Goal: Information Seeking & Learning: Check status

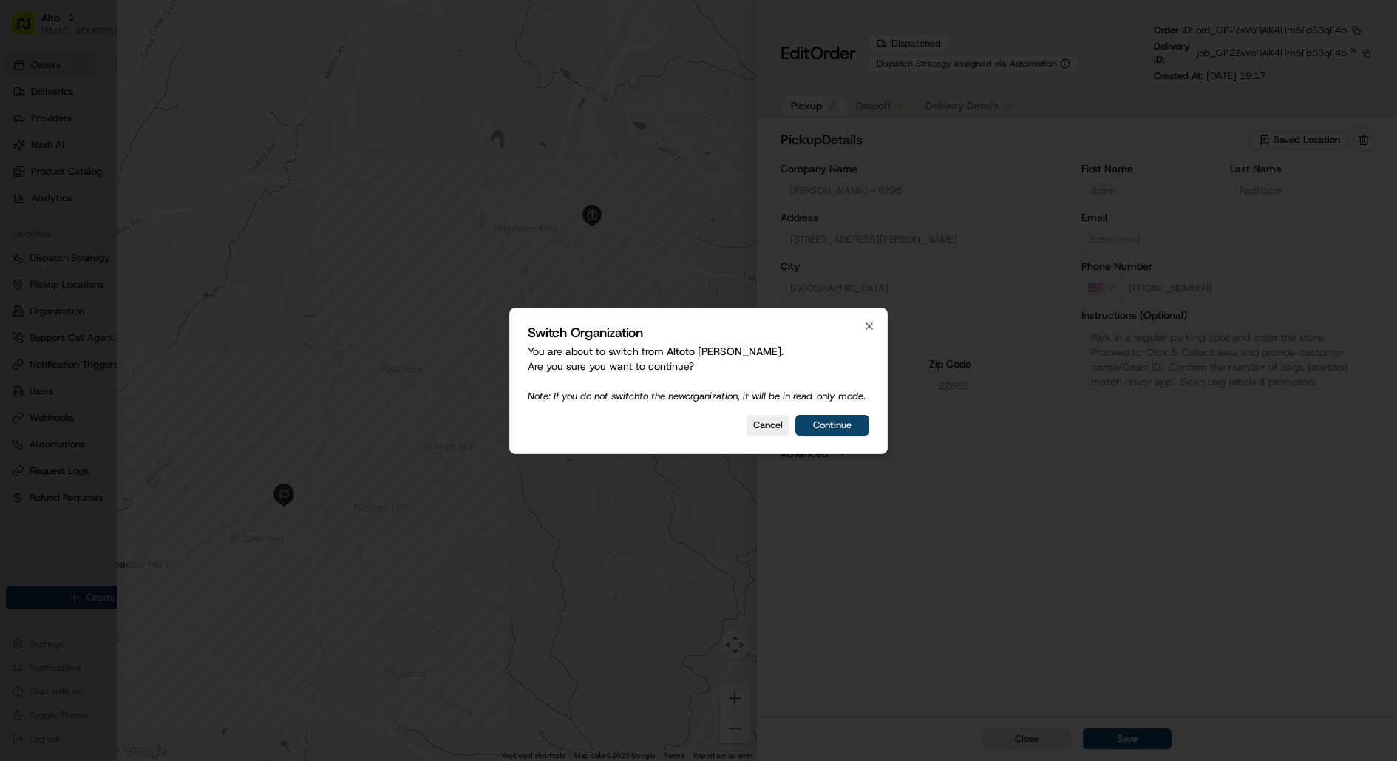
click at [863, 435] on button "Continue" at bounding box center [832, 425] width 74 height 21
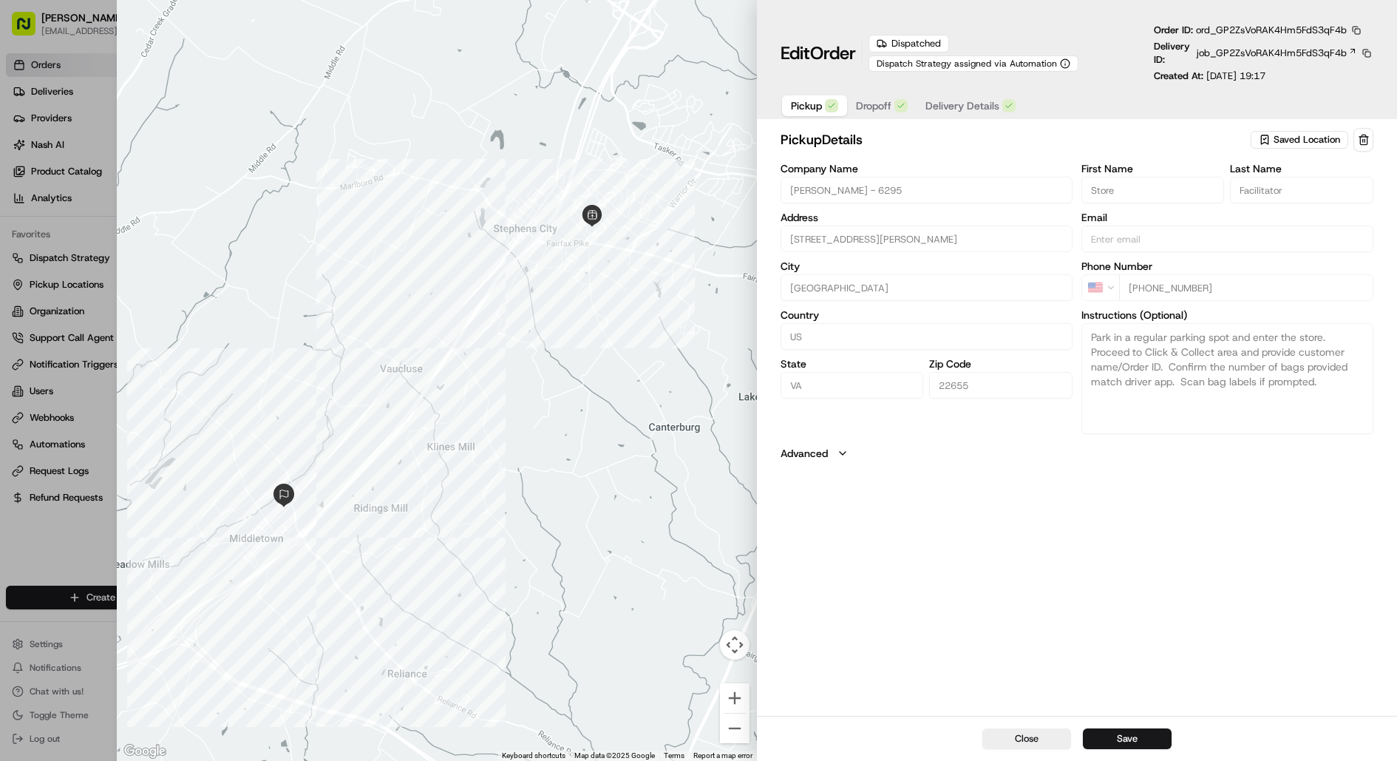
click at [1016, 35] on div "Dispatched Dispatch Strategy assigned via Automation" at bounding box center [1007, 53] width 276 height 37
click at [1117, 51] on span "job_GP2ZsVoRAK4Hm5FdS3qF4b" at bounding box center [1272, 53] width 150 height 13
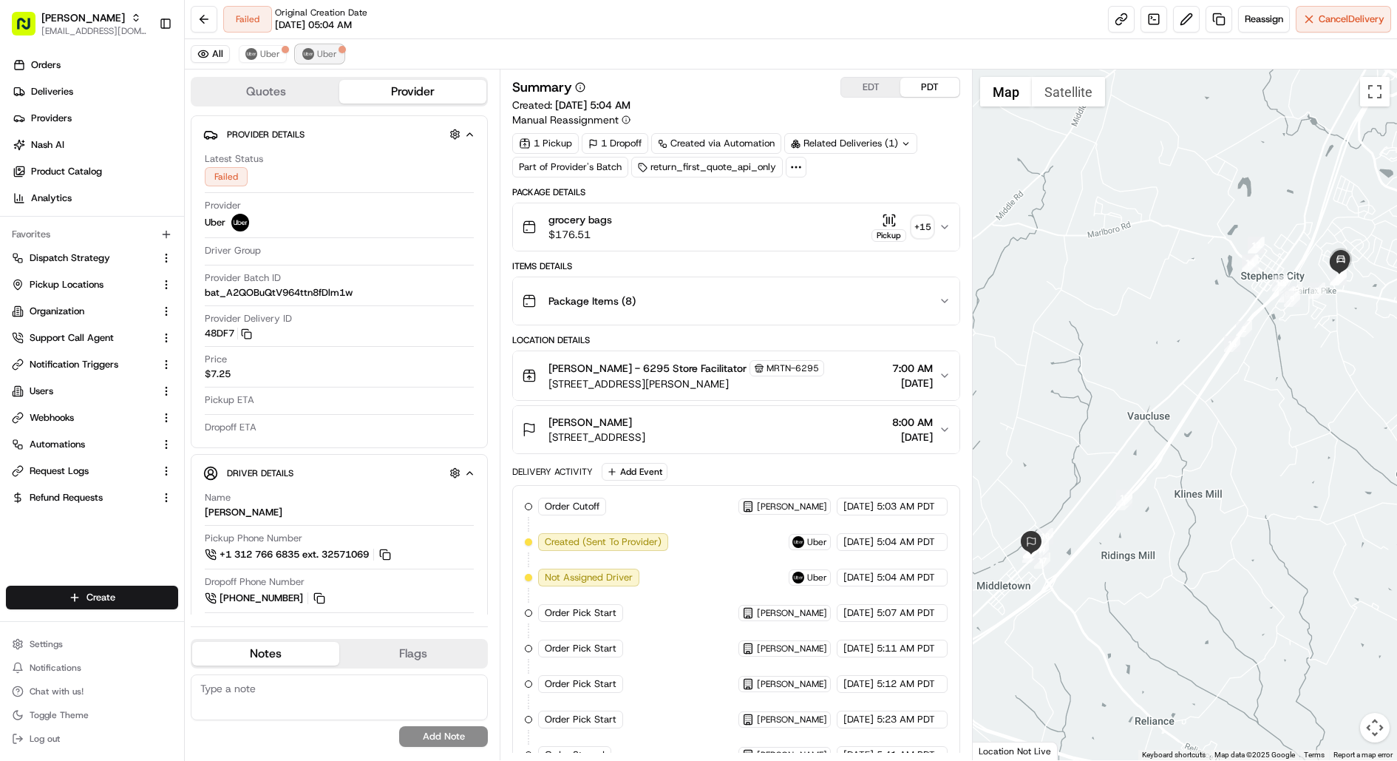
click at [313, 52] on button "Uber" at bounding box center [320, 54] width 48 height 18
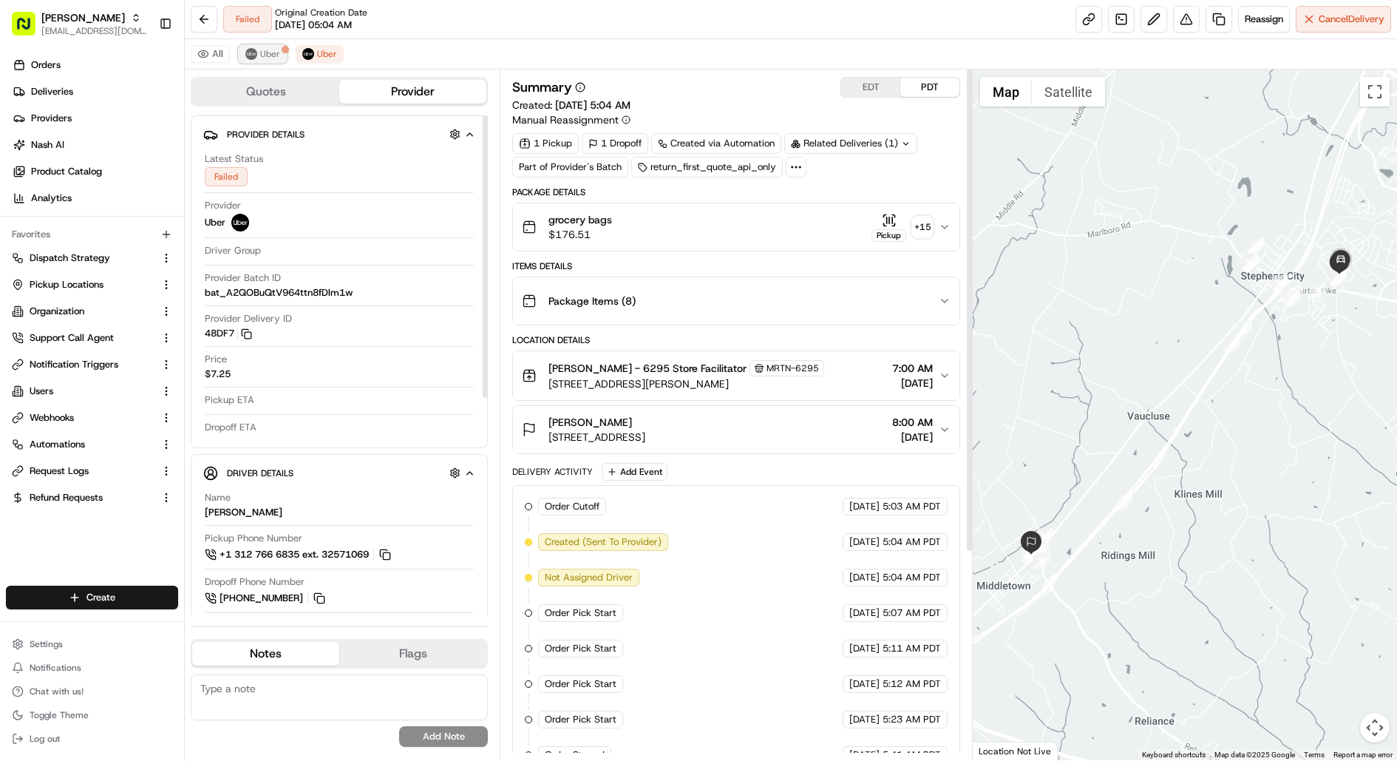
click at [262, 52] on span "Uber" at bounding box center [270, 54] width 20 height 12
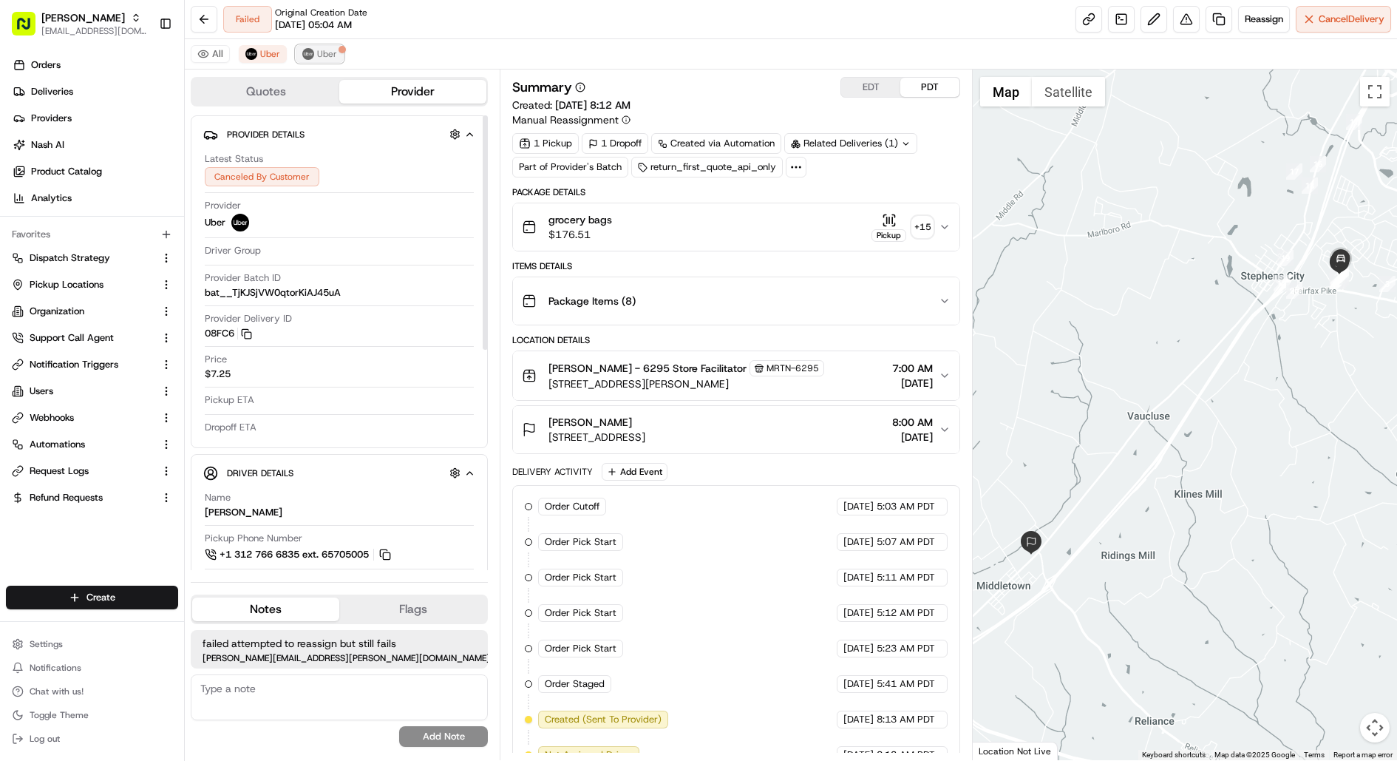
click at [320, 49] on span "Uber" at bounding box center [327, 54] width 20 height 12
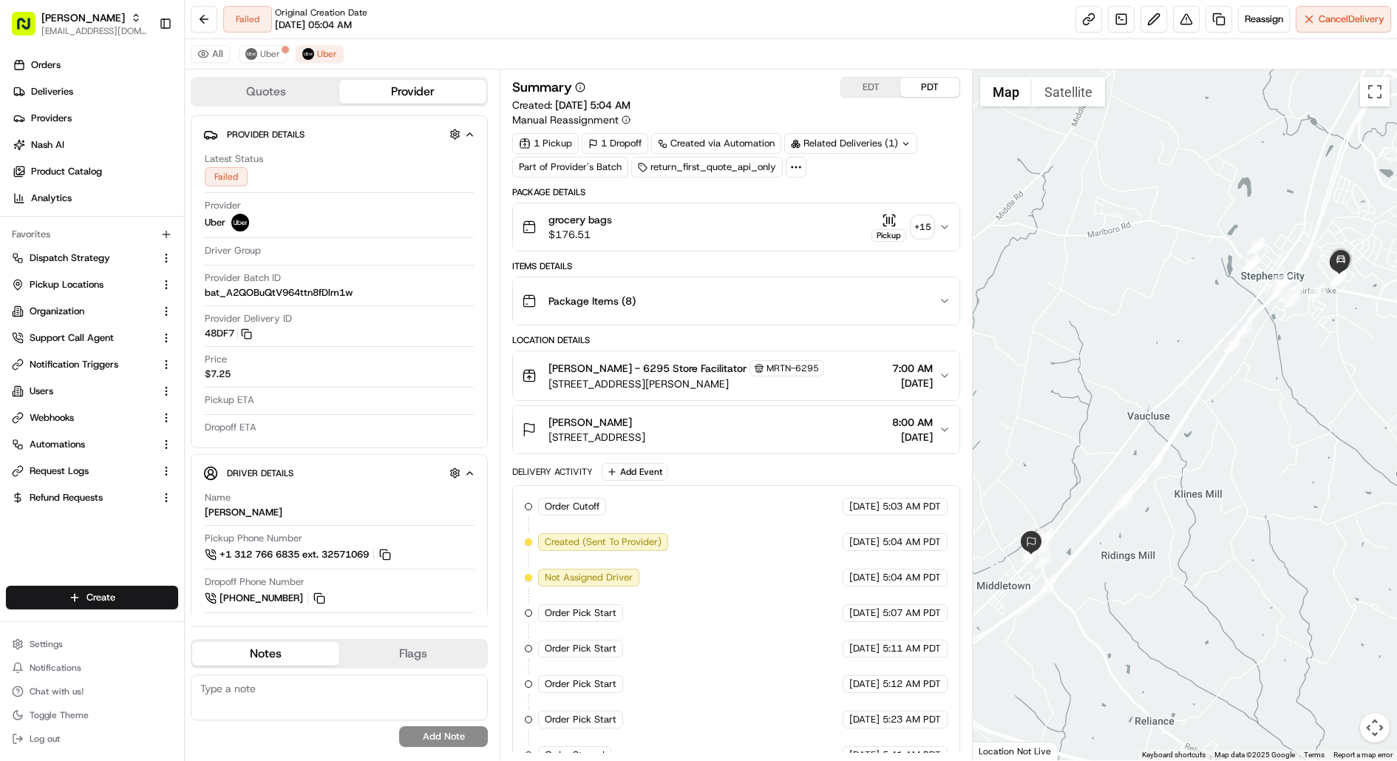
click at [720, 240] on button "grocery bags $176.51 Pickup + 15" at bounding box center [736, 226] width 447 height 47
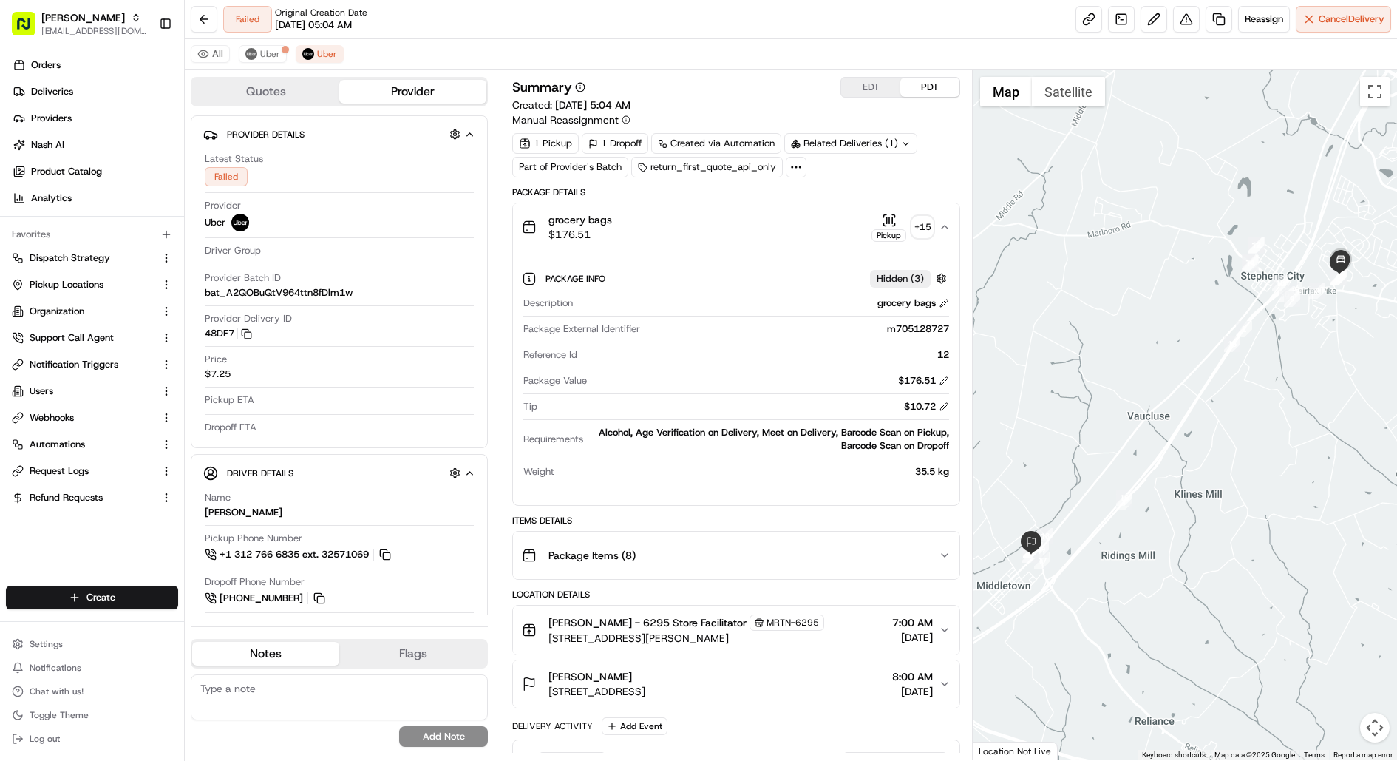
click at [898, 229] on div "Pickup" at bounding box center [889, 235] width 35 height 13
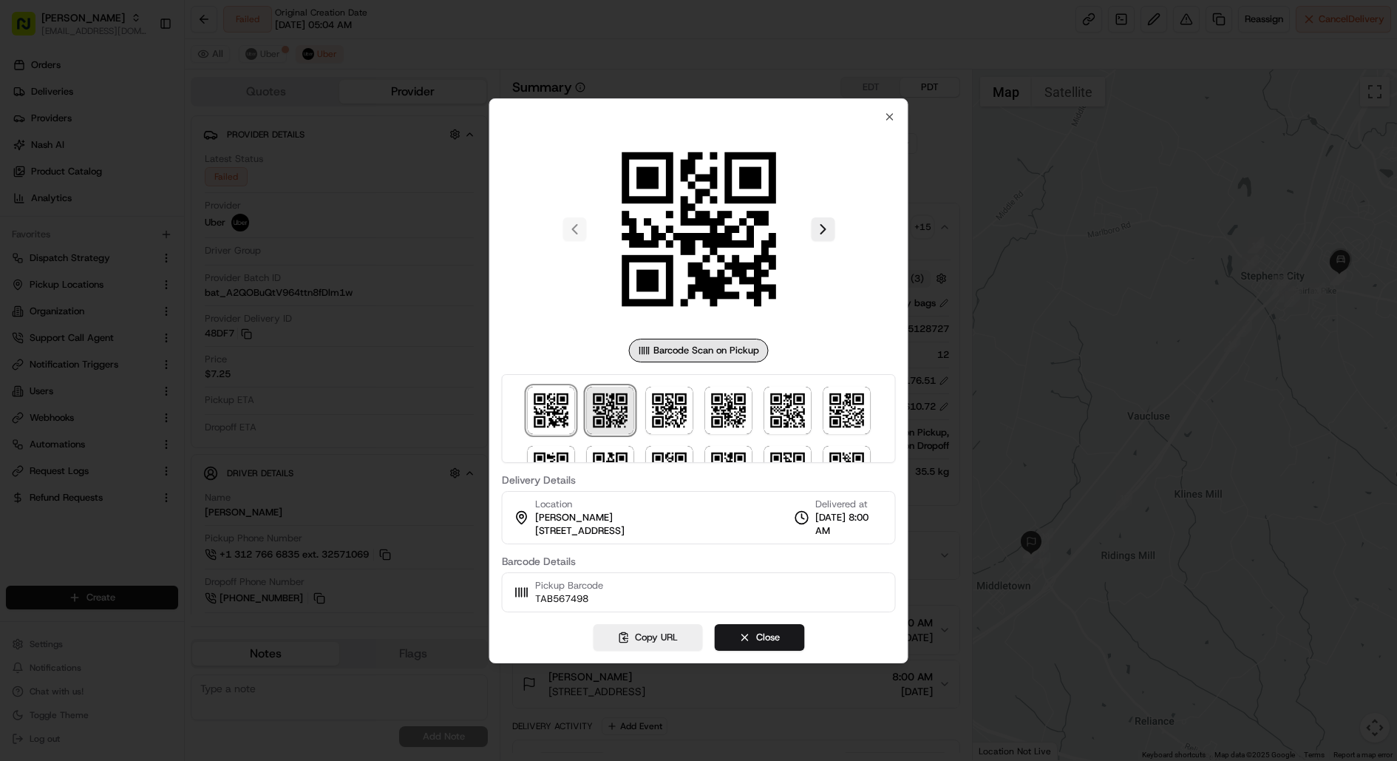
click at [605, 424] on img at bounding box center [609, 410] width 47 height 47
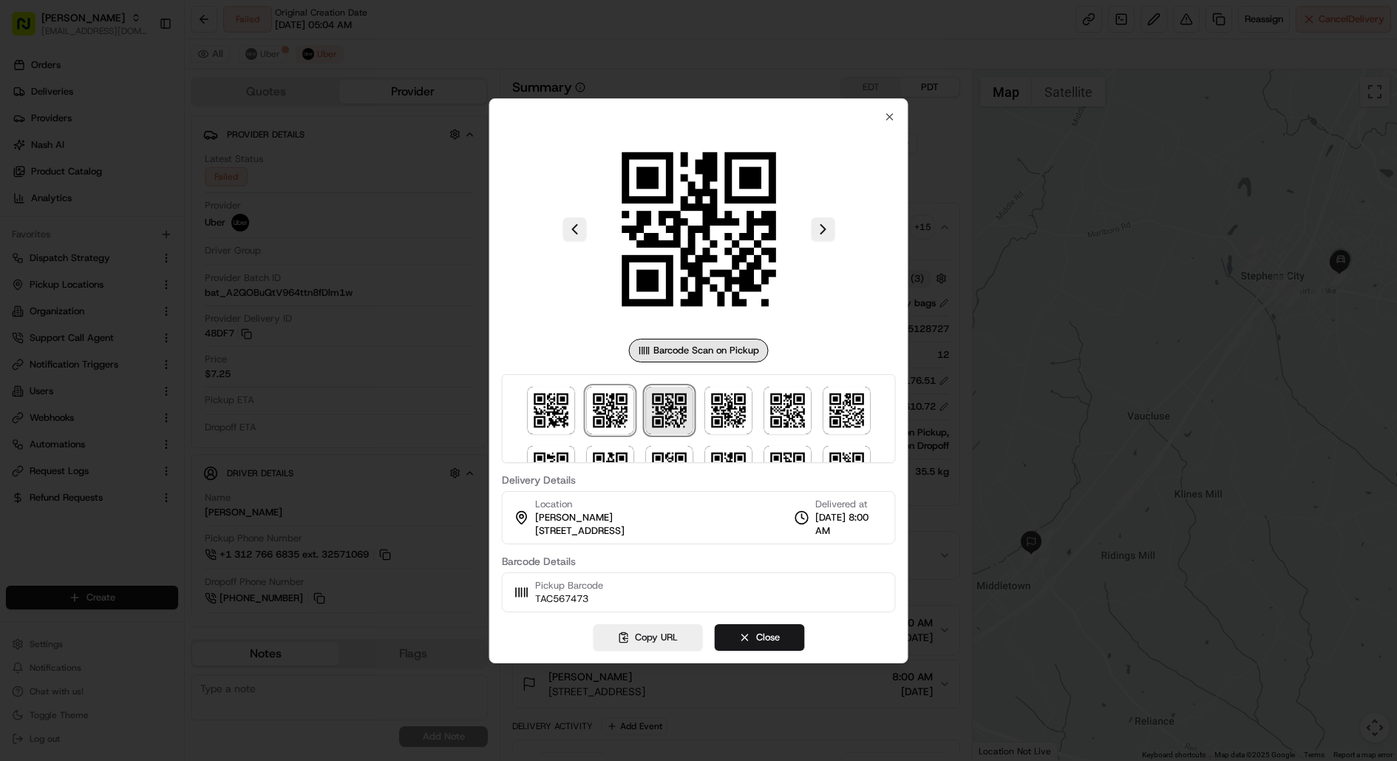
click at [652, 424] on img at bounding box center [668, 410] width 47 height 47
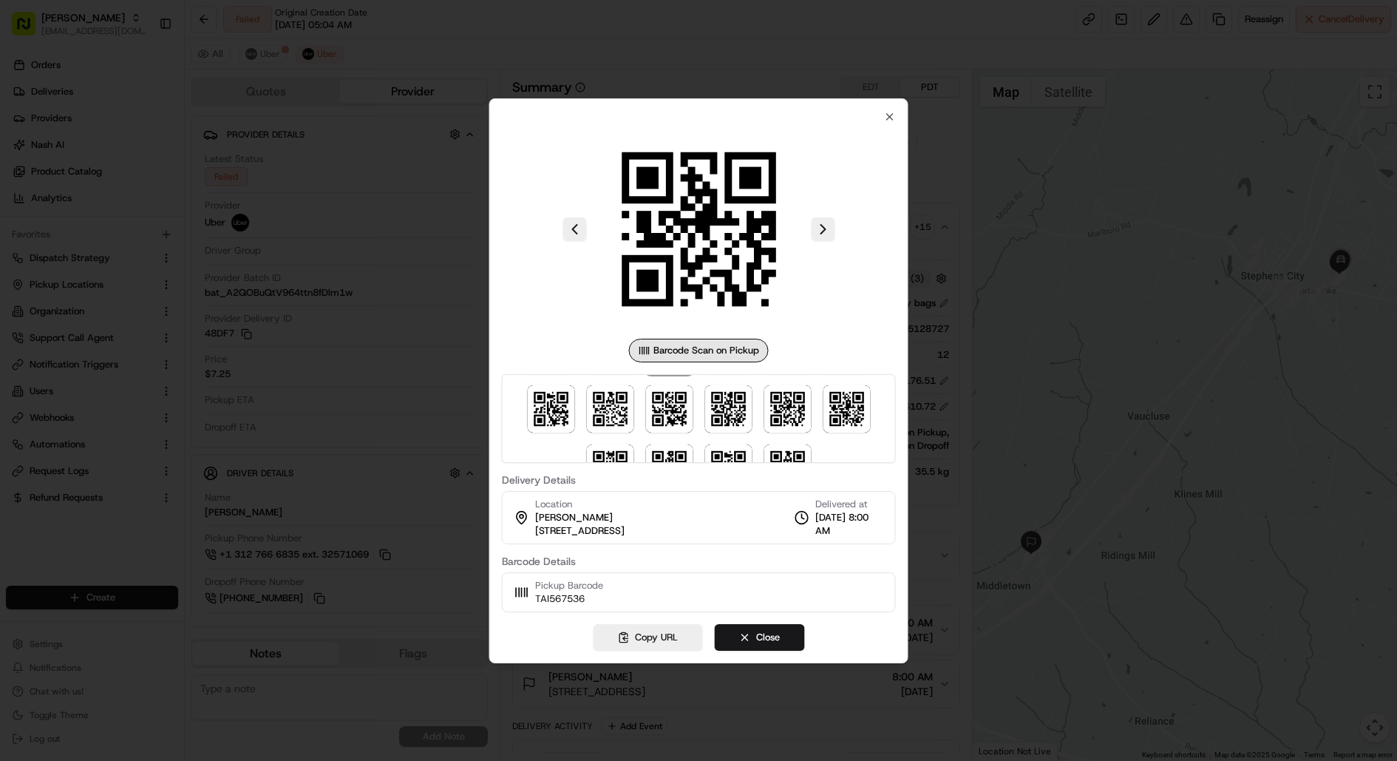
scroll to position [101, 0]
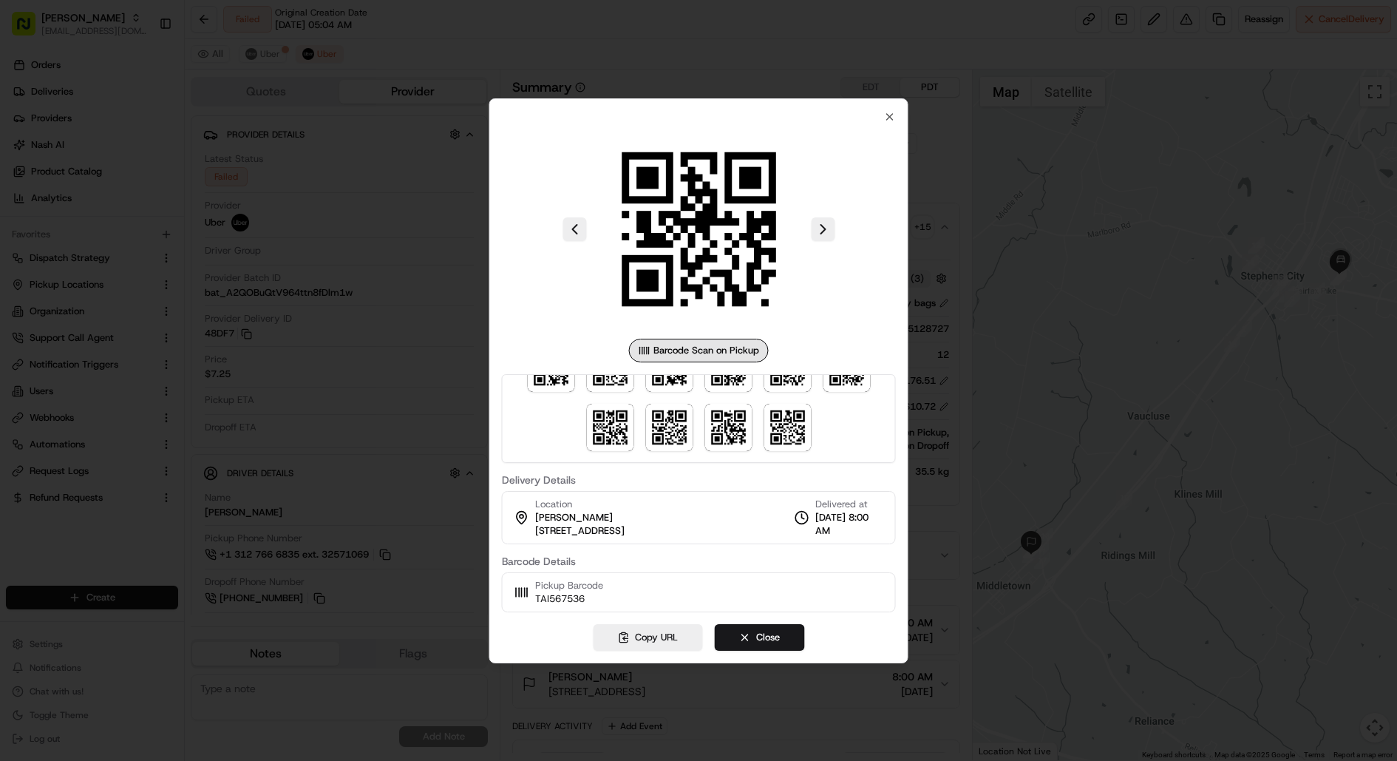
click at [682, 450] on div at bounding box center [699, 418] width 394 height 89
click at [658, 442] on img at bounding box center [668, 427] width 47 height 47
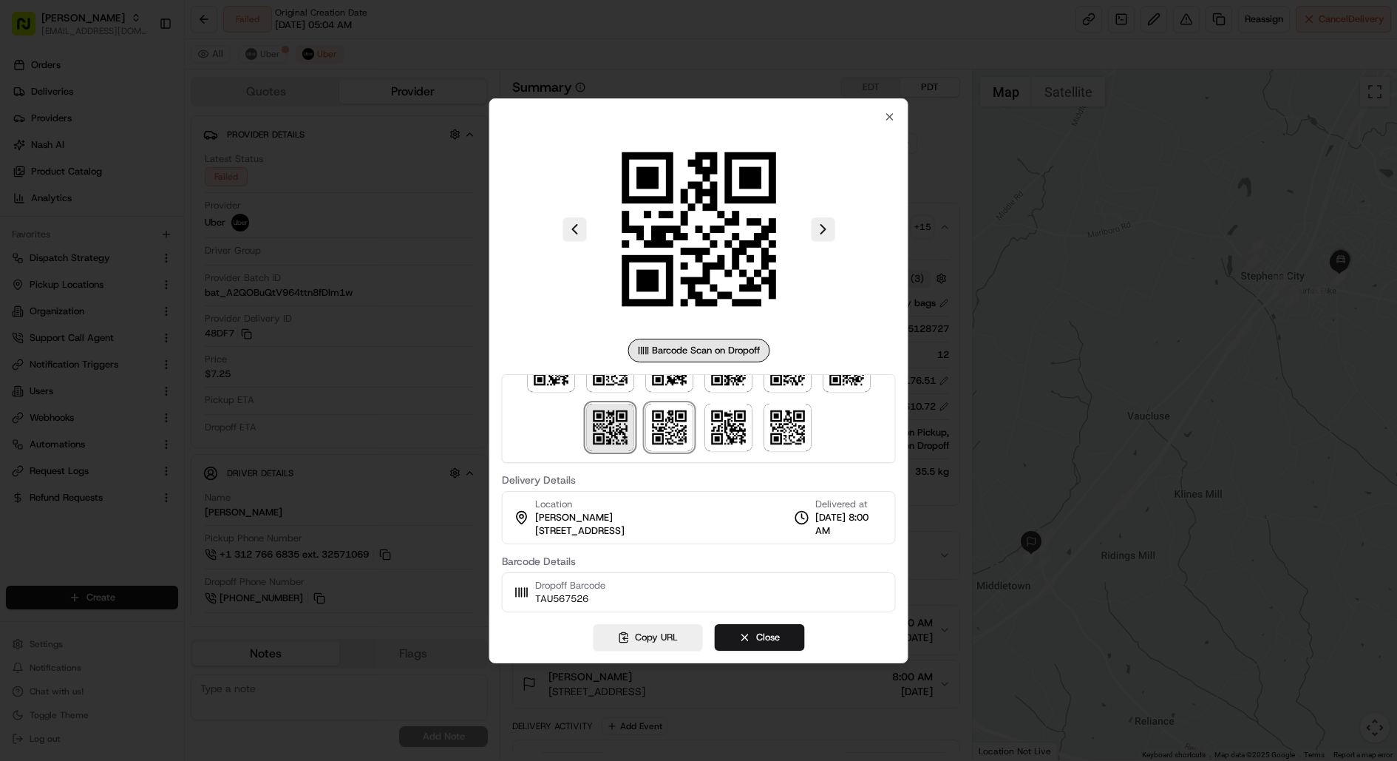
click at [608, 437] on img at bounding box center [609, 427] width 47 height 47
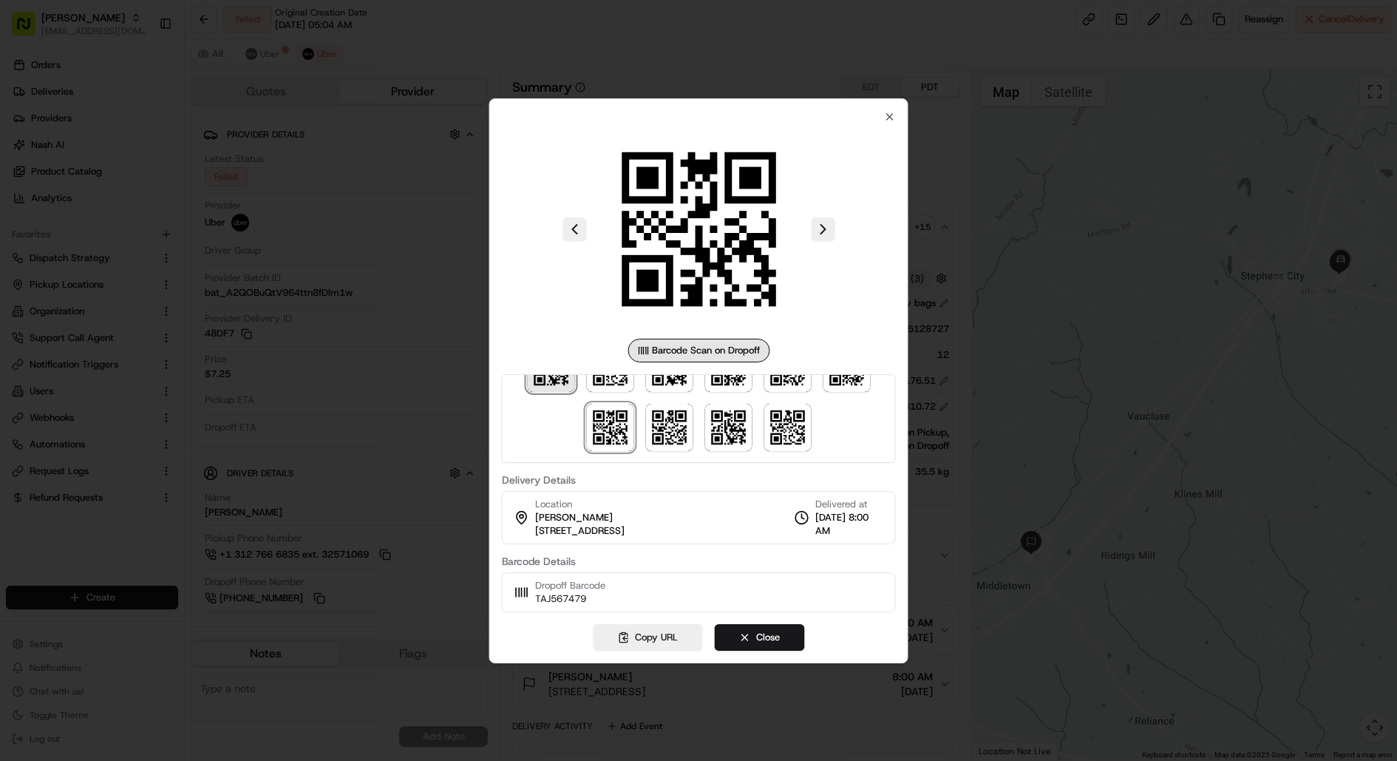
click at [568, 386] on img at bounding box center [550, 367] width 47 height 47
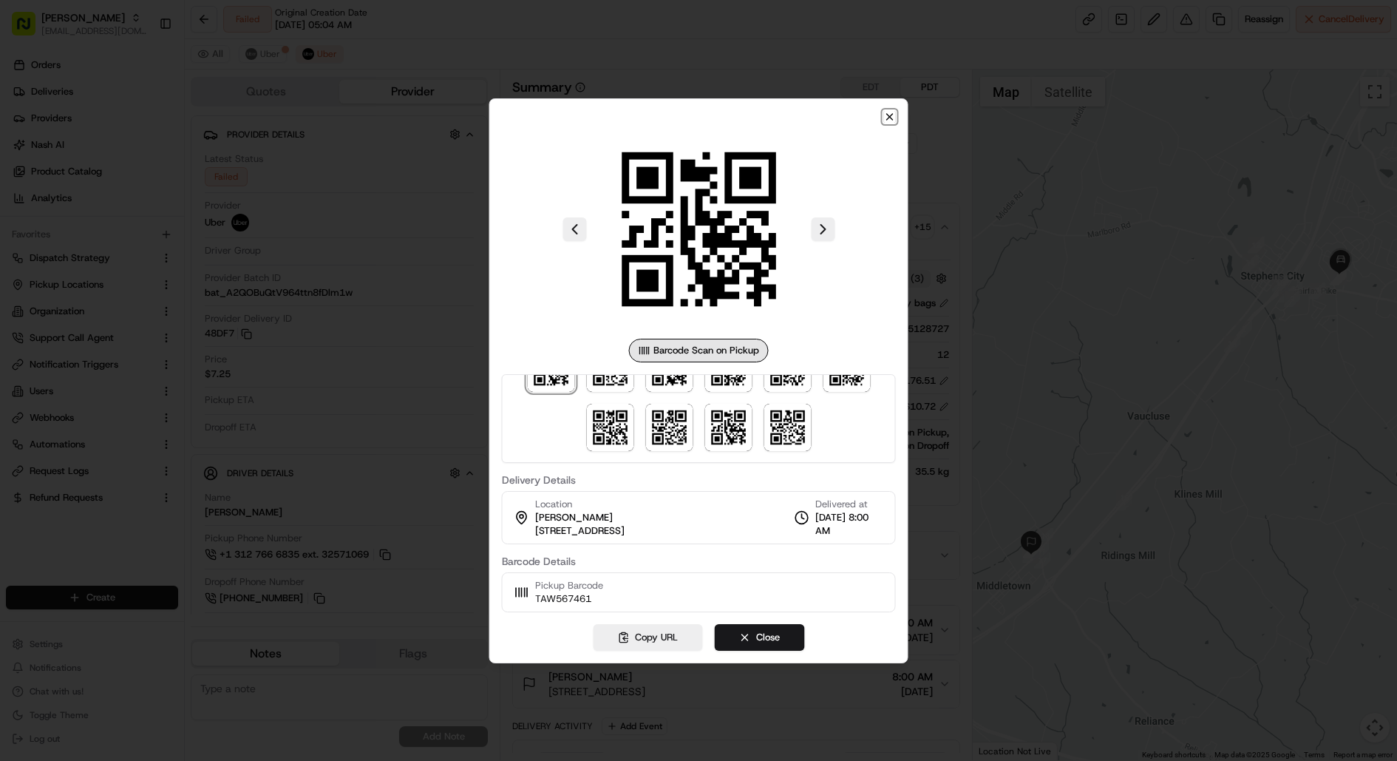
click at [889, 115] on icon "button" at bounding box center [890, 117] width 12 height 12
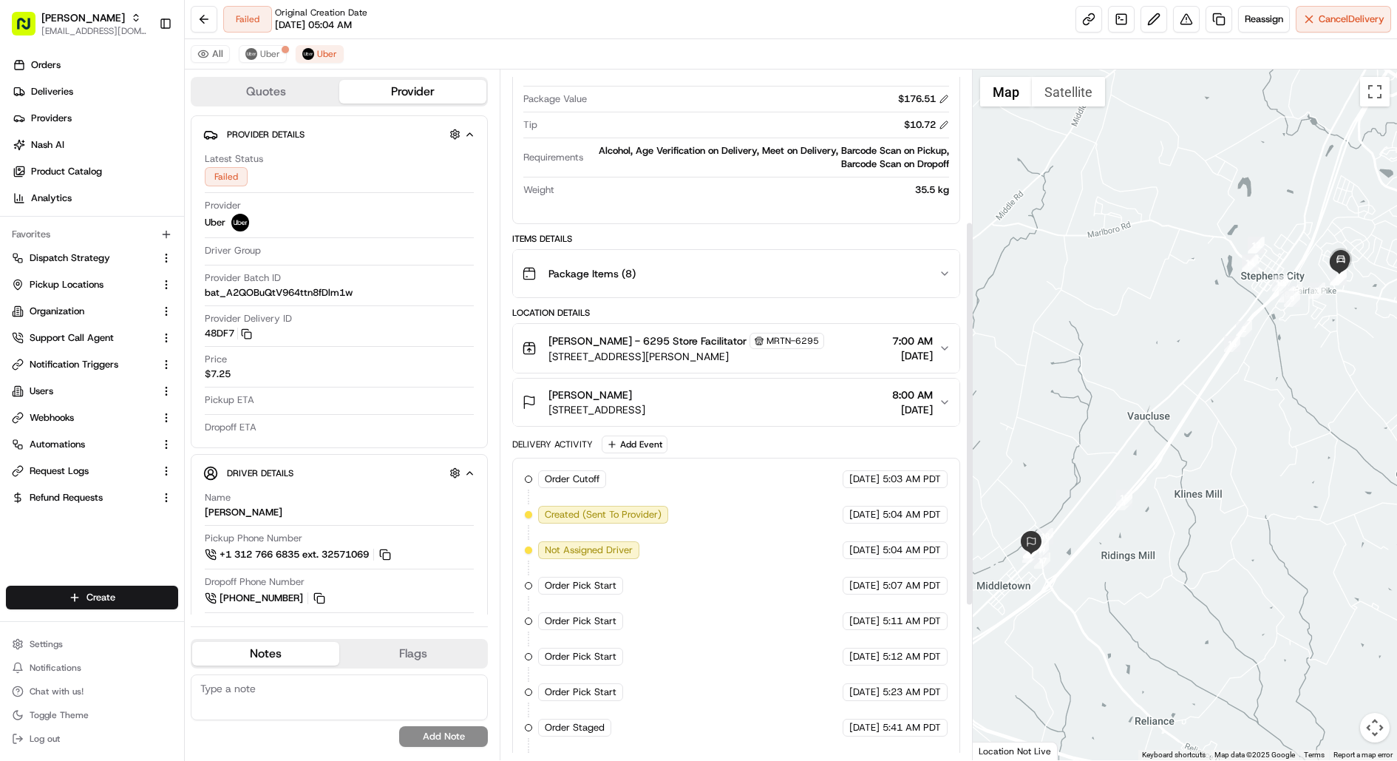
scroll to position [0, 0]
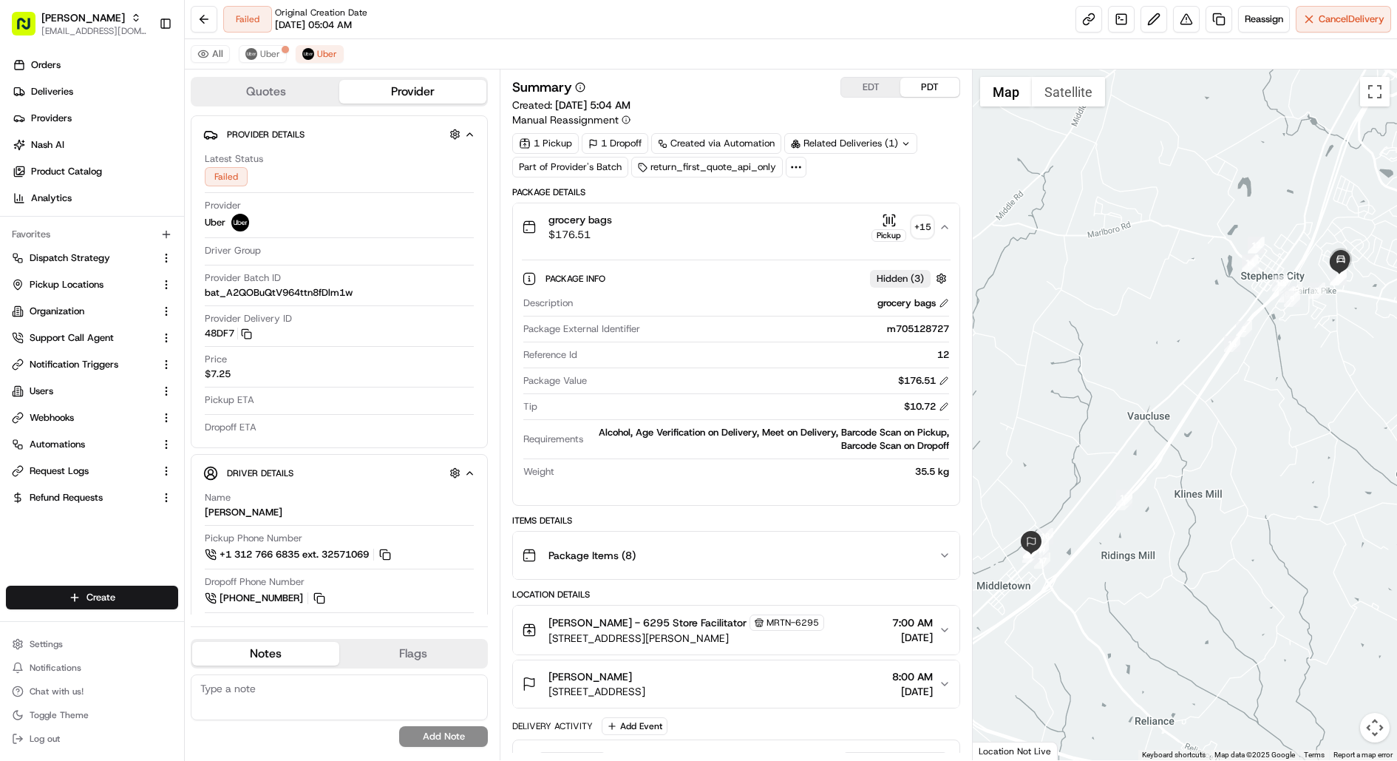
click at [828, 427] on div "Alcohol, Age Verification on Delivery, Meet on Delivery, Barcode Scan on Pickup…" at bounding box center [769, 439] width 360 height 27
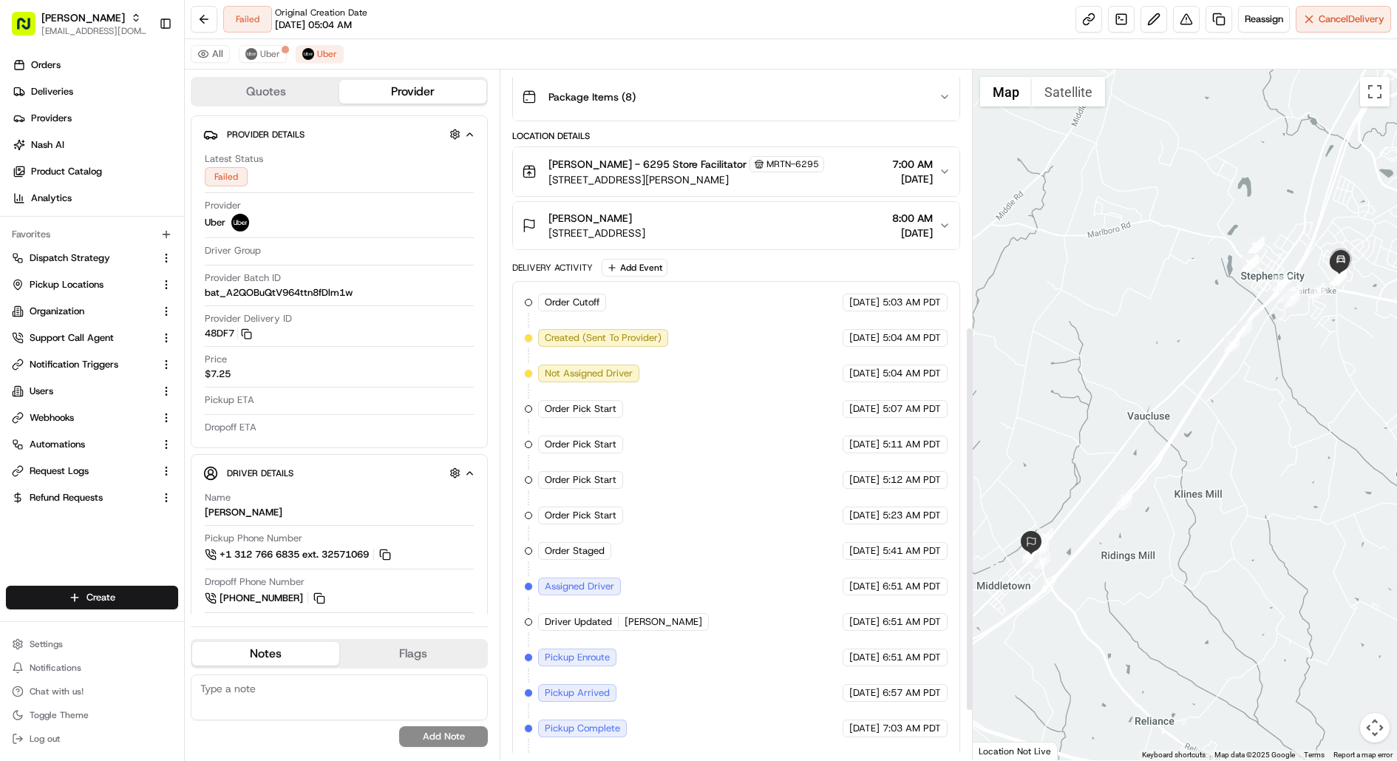
scroll to position [547, 0]
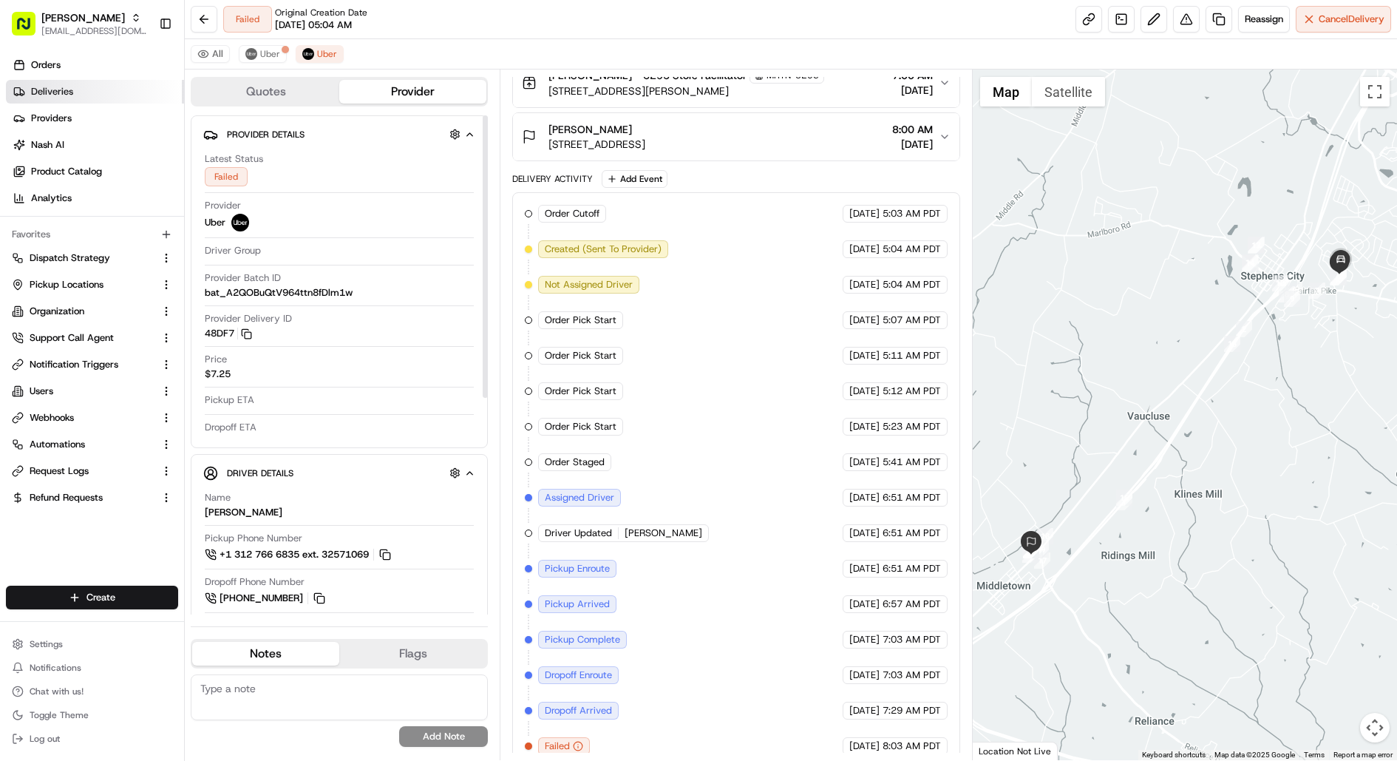
click at [125, 89] on link "Deliveries" at bounding box center [95, 92] width 178 height 24
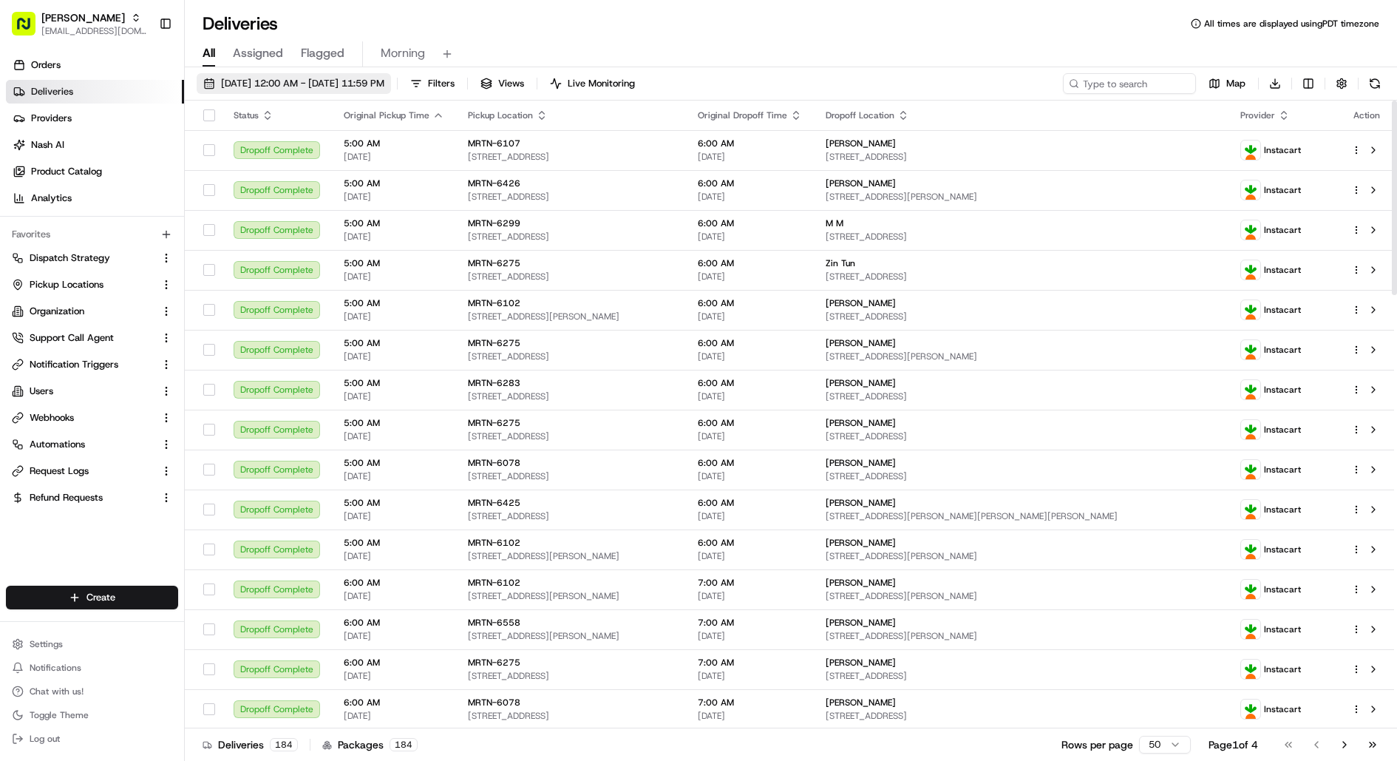
click at [298, 91] on button "[DATE] 12:00 AM - [DATE] 11:59 PM" at bounding box center [294, 83] width 194 height 21
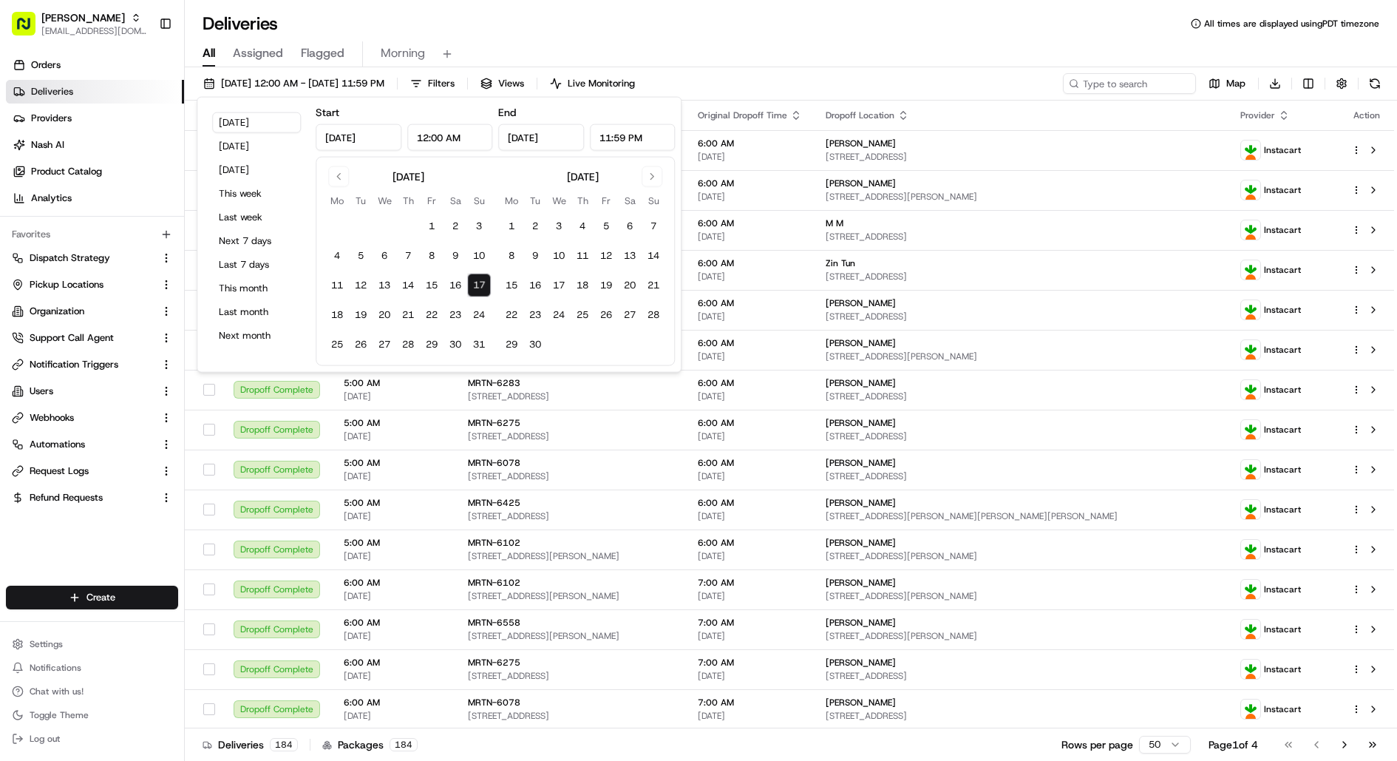
click at [608, 135] on input "11:59 PM" at bounding box center [633, 137] width 86 height 27
click at [631, 135] on input "11:59 PM" at bounding box center [633, 137] width 86 height 27
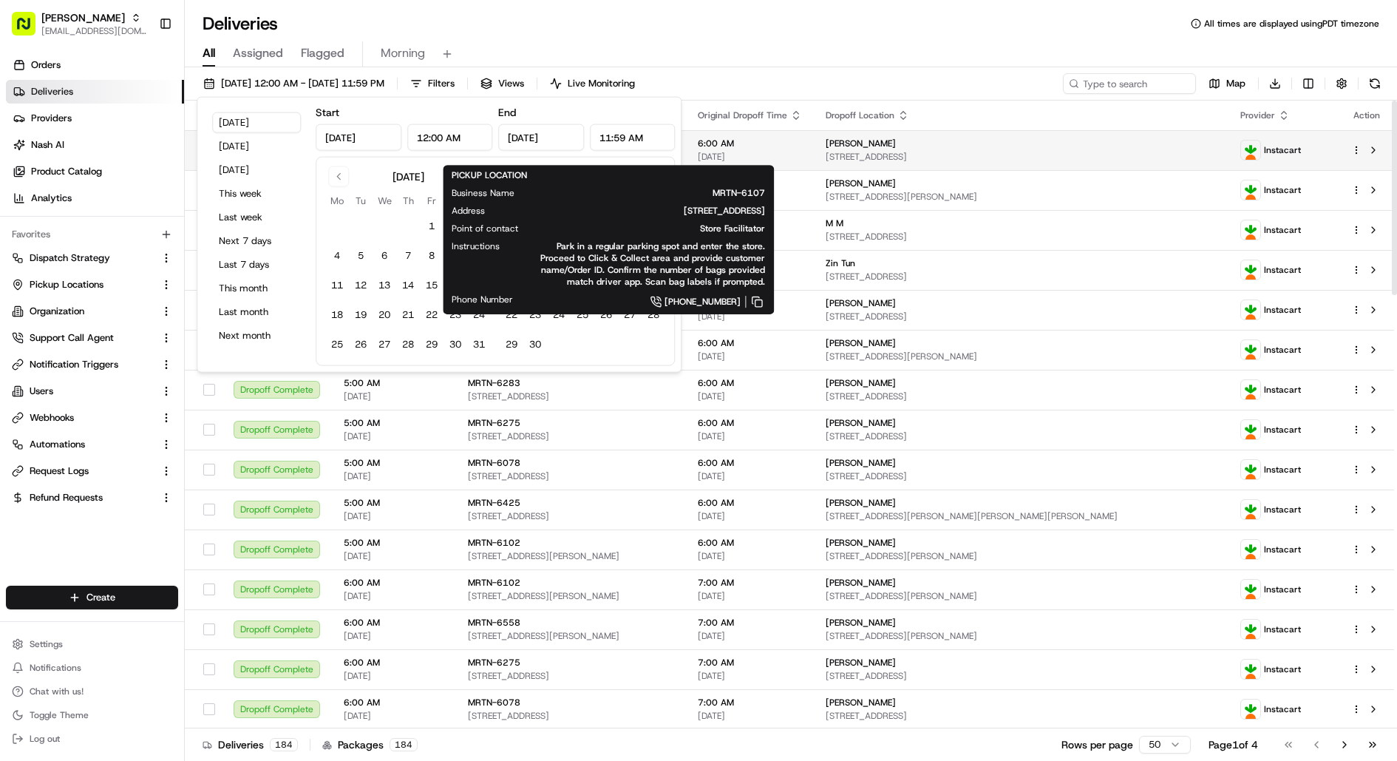
type input "11:59 AM"
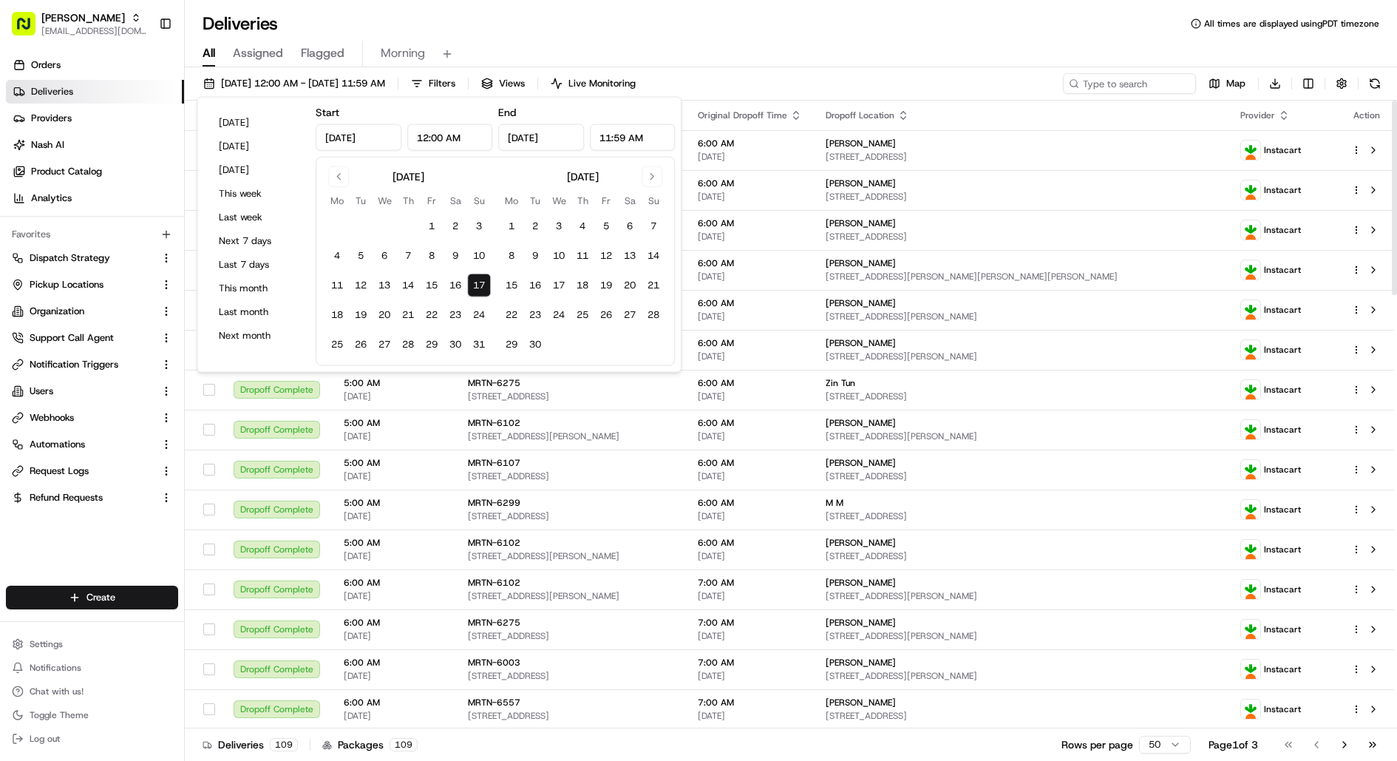
click at [948, 69] on div "[DATE] 12:00 AM - [DATE] 11:59 AM Filters Views Live Monitoring Map Download St…" at bounding box center [791, 415] width 1212 height 696
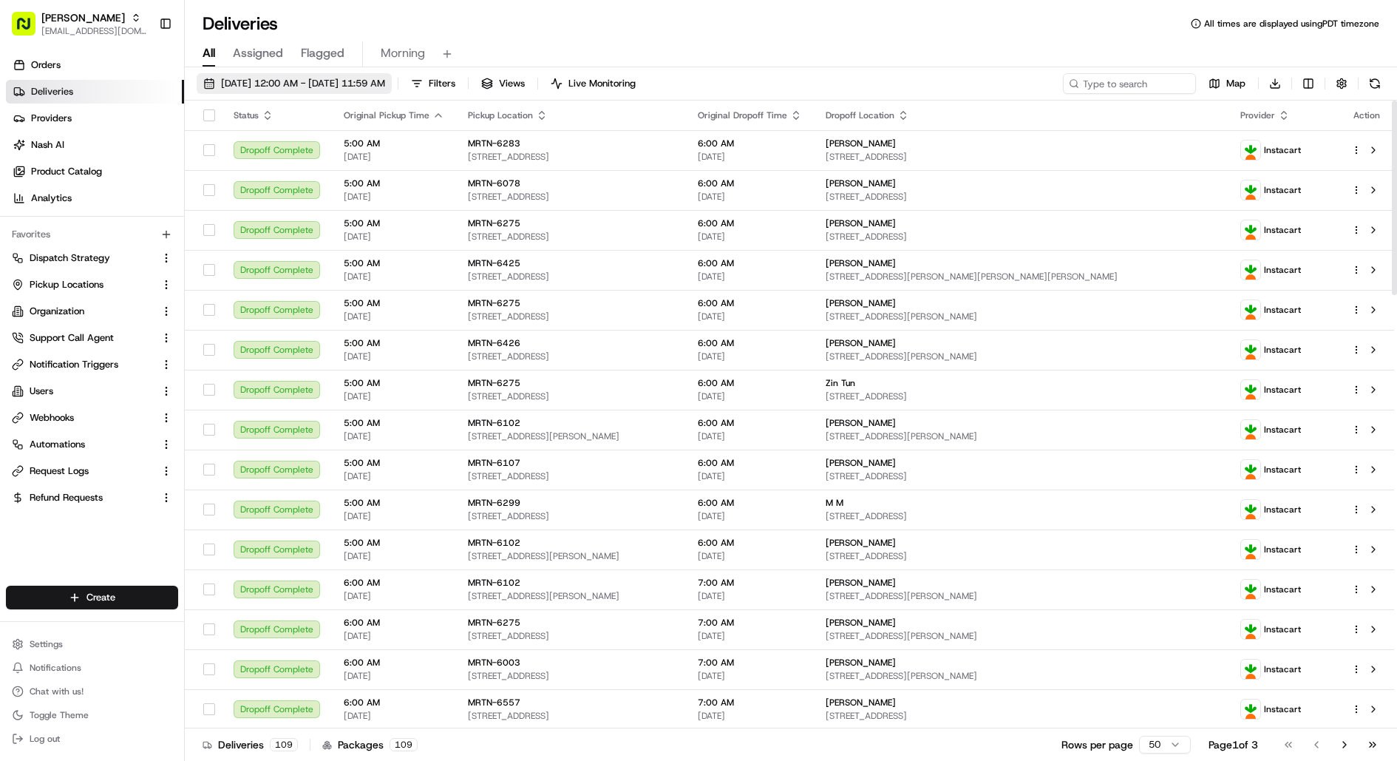
click at [385, 81] on span "[DATE] 12:00 AM - [DATE] 11:59 AM" at bounding box center [303, 83] width 164 height 13
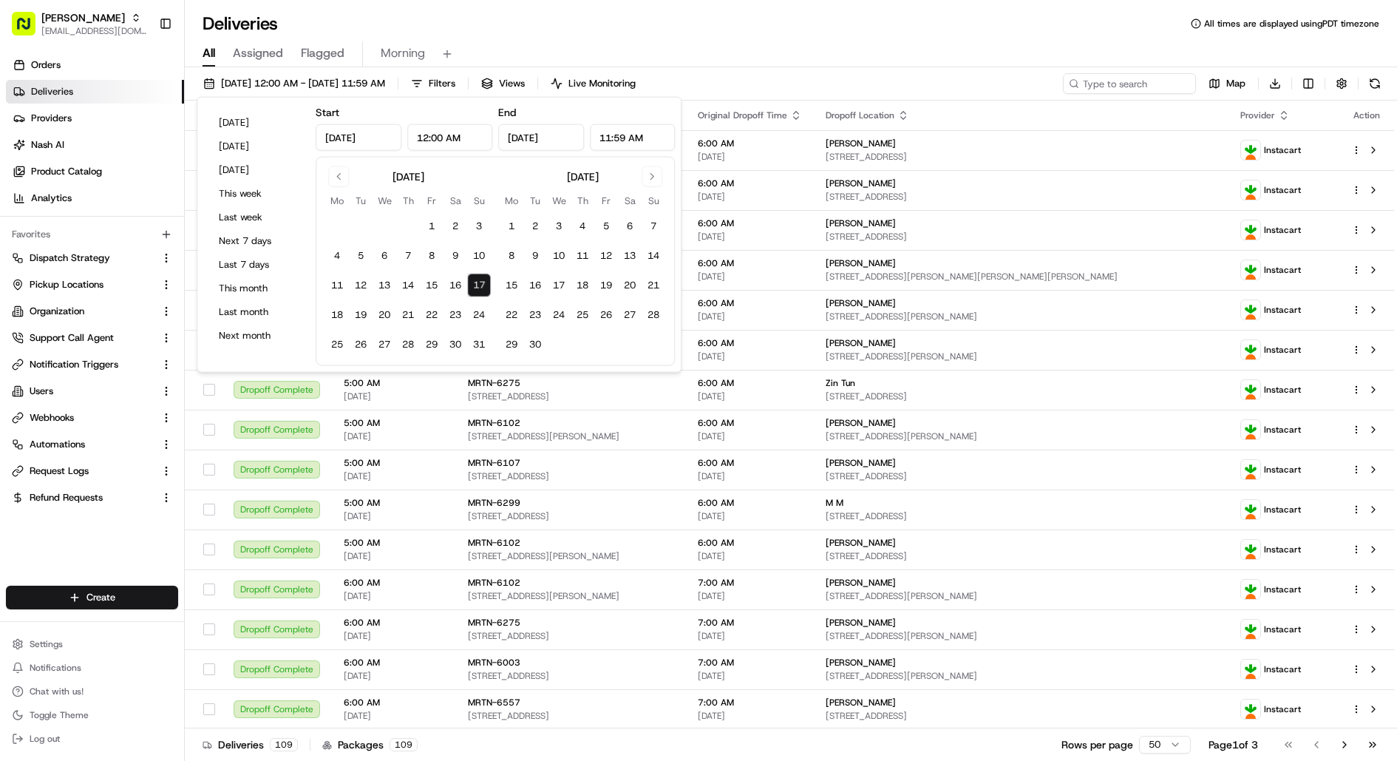
click at [639, 140] on input "11:59 AM" at bounding box center [633, 137] width 86 height 27
click at [636, 140] on input "11:59 AM" at bounding box center [633, 137] width 86 height 27
click at [640, 140] on input "11:59 APM" at bounding box center [633, 137] width 86 height 27
type input "11:59 PM"
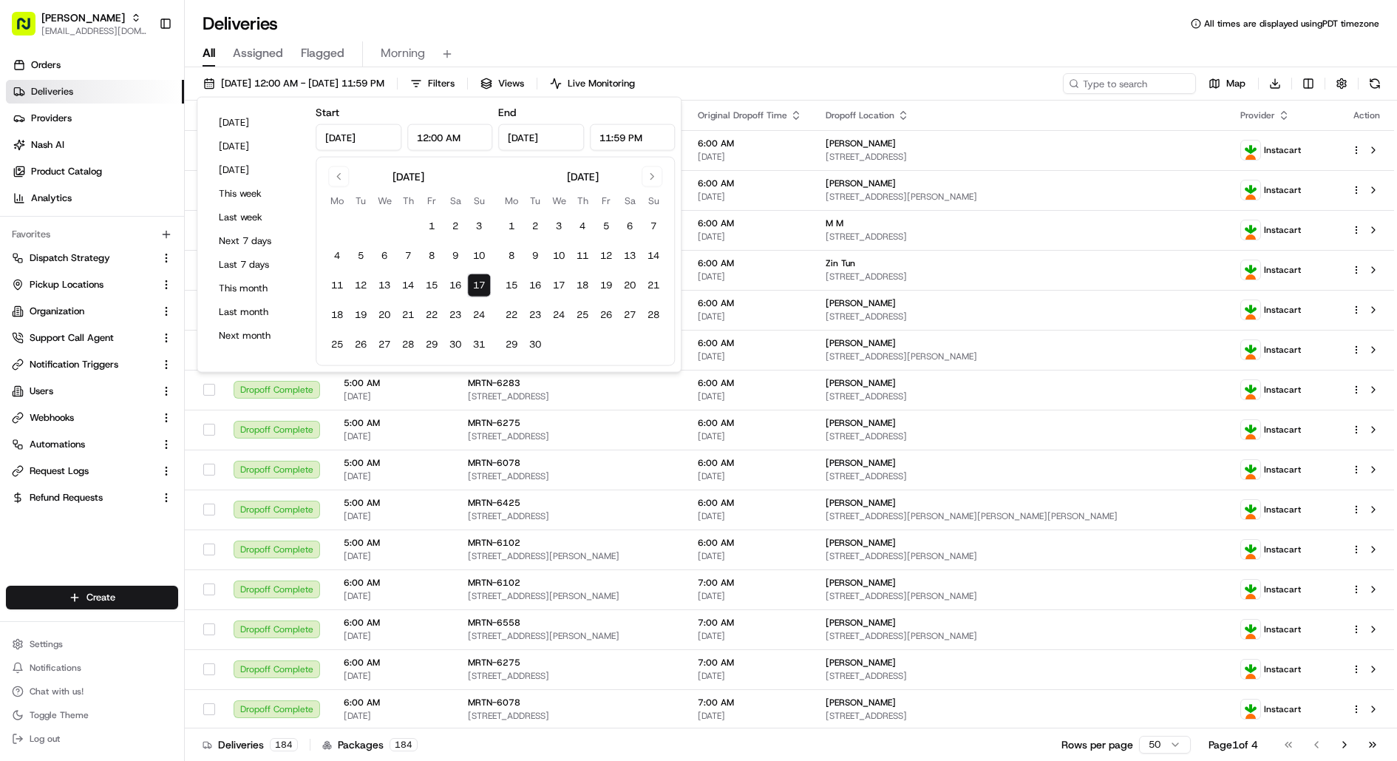
click at [580, 36] on div "All Assigned Flagged Morning" at bounding box center [791, 51] width 1212 height 32
